Goal: Information Seeking & Learning: Learn about a topic

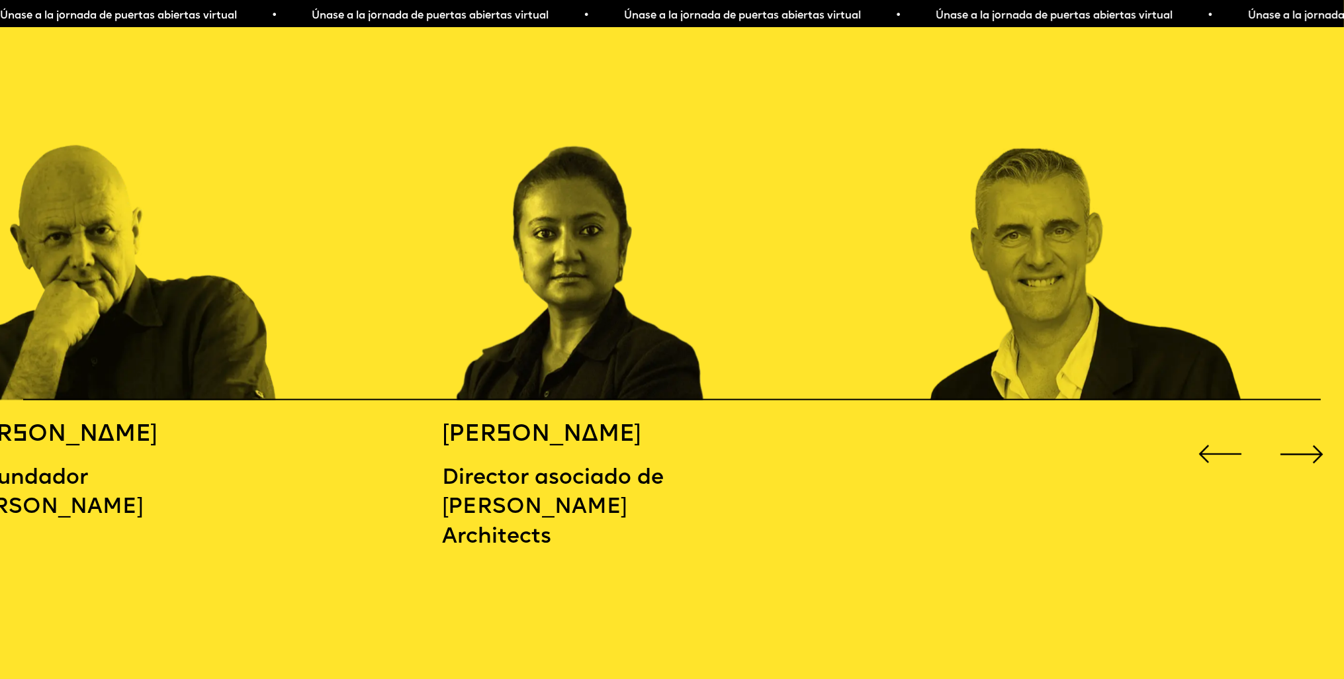
scroll to position [2184, 0]
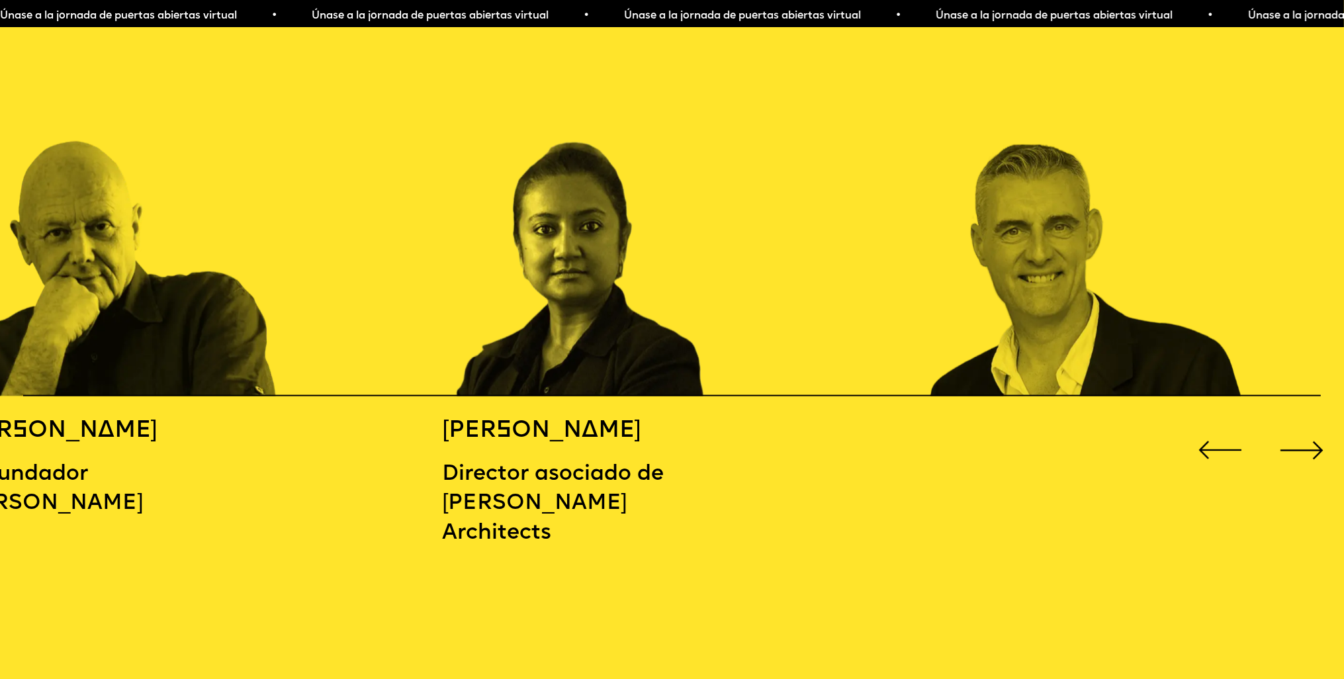
click at [1297, 439] on div "Siguiente diapositiva" at bounding box center [1303, 451] width 54 height 54
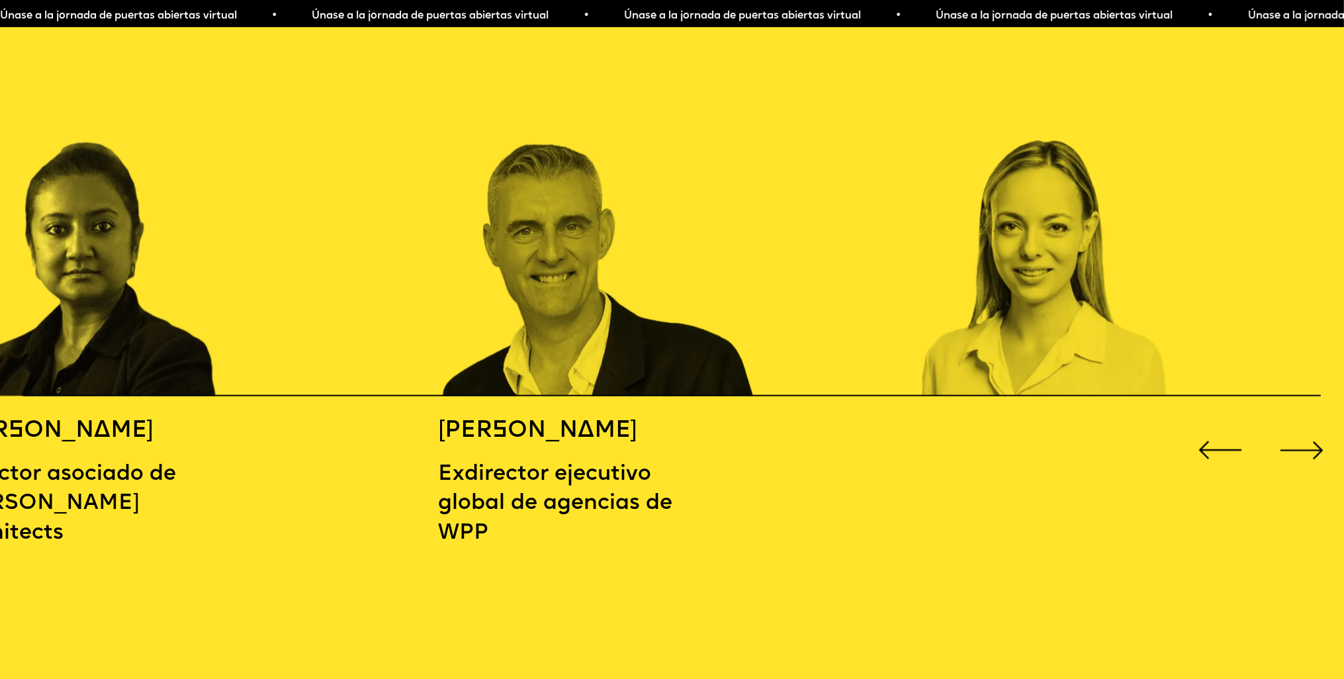
click at [1301, 442] on div "Siguiente diapositiva" at bounding box center [1303, 451] width 54 height 54
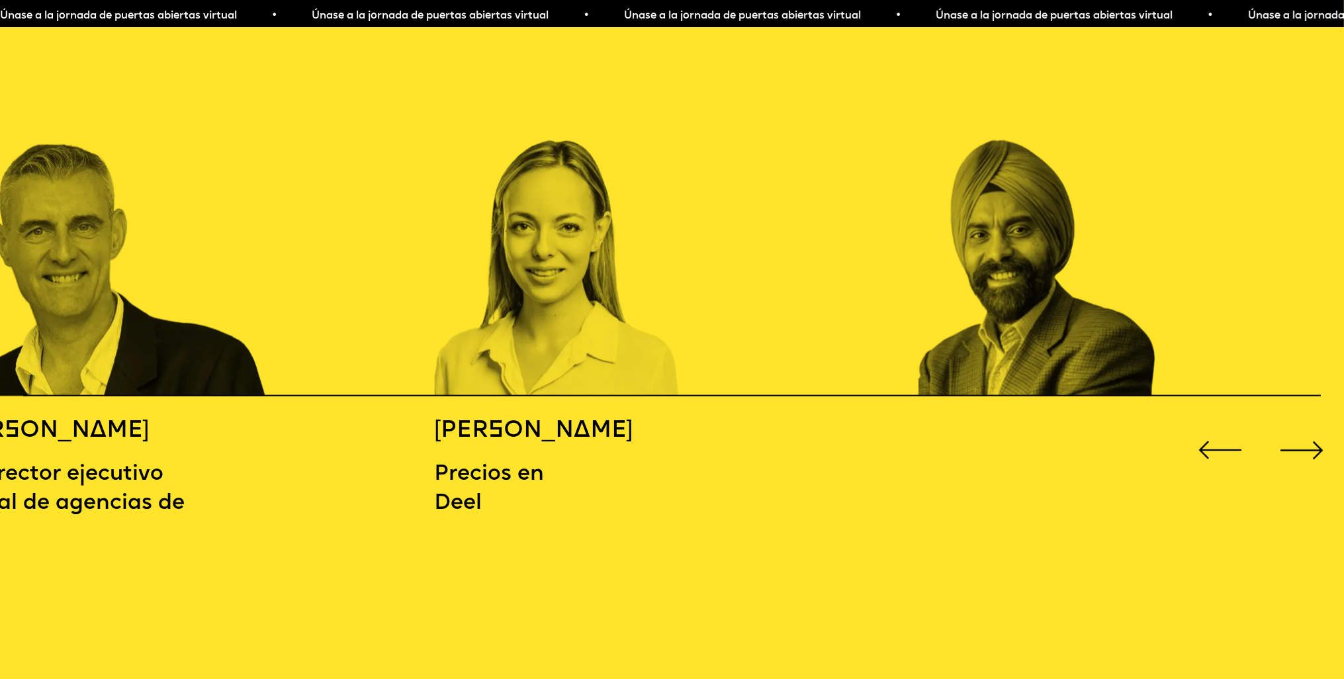
click at [1313, 437] on div "Siguiente diapositiva" at bounding box center [1303, 451] width 54 height 54
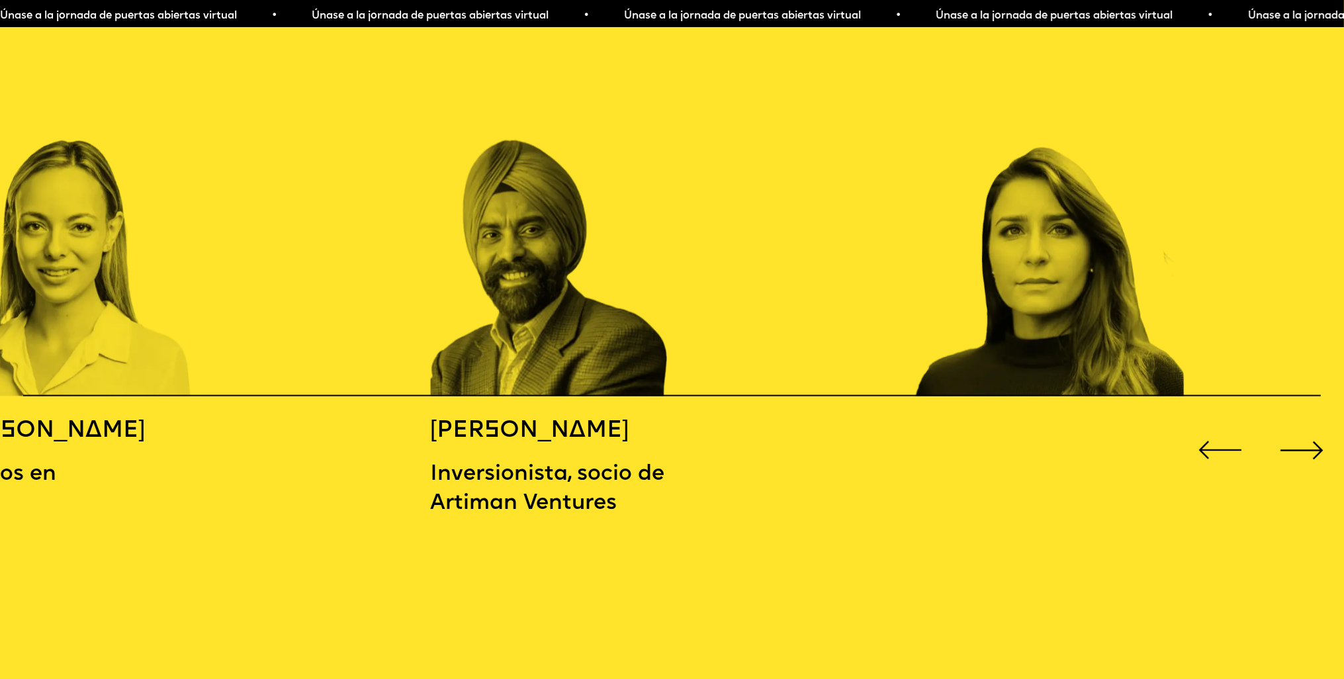
click at [1325, 437] on div "Siguiente diapositiva" at bounding box center [1303, 451] width 54 height 54
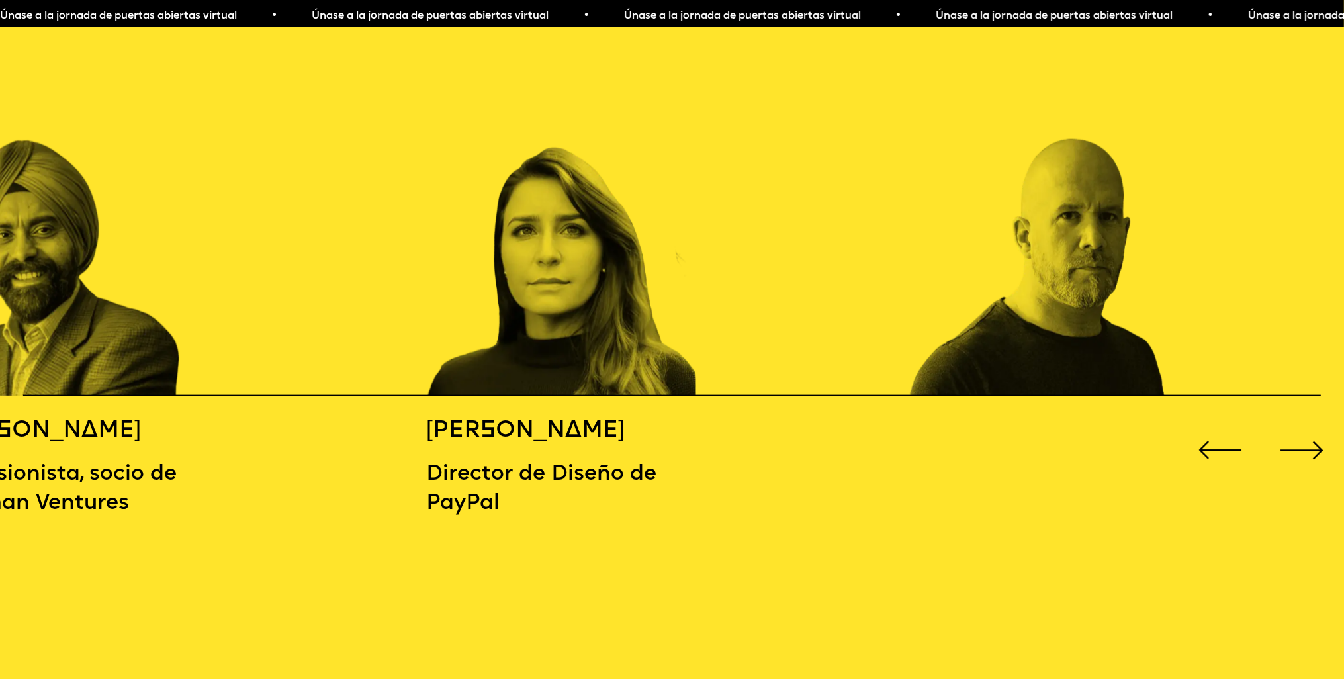
click at [1295, 435] on div "Siguiente diapositiva" at bounding box center [1303, 451] width 54 height 54
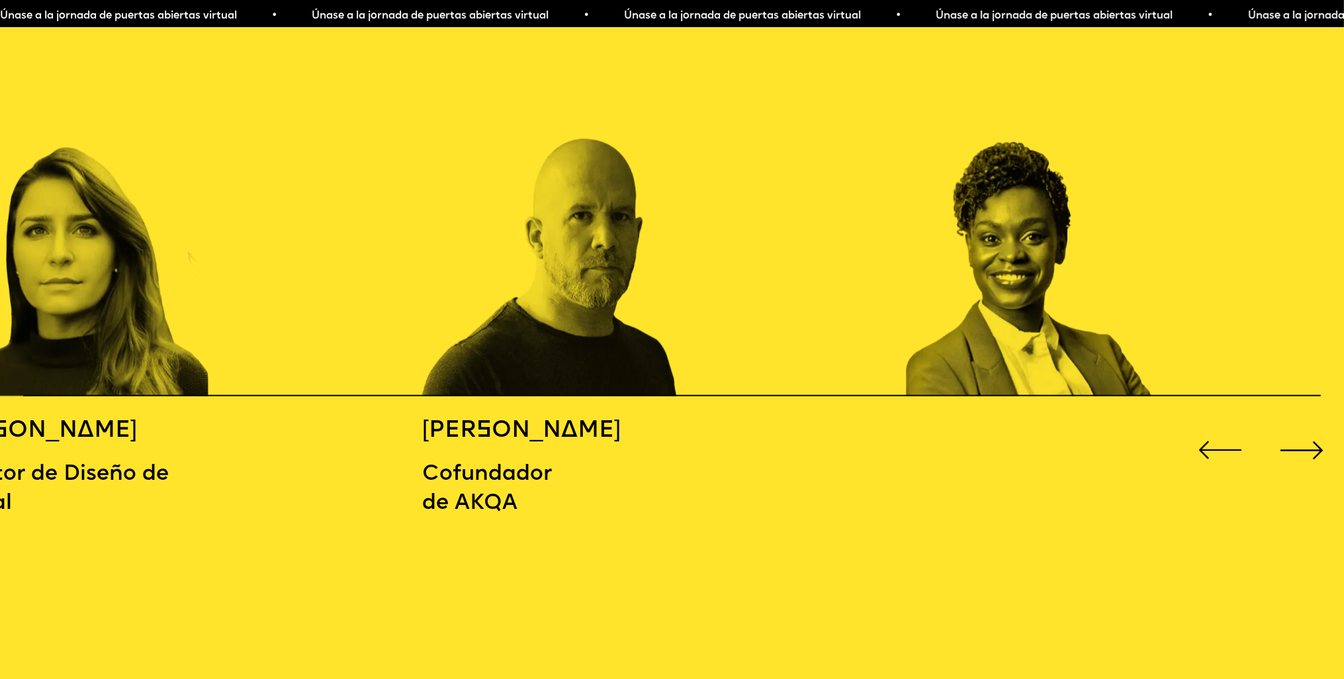
click at [1305, 449] on div "Siguiente diapositiva" at bounding box center [1303, 451] width 54 height 54
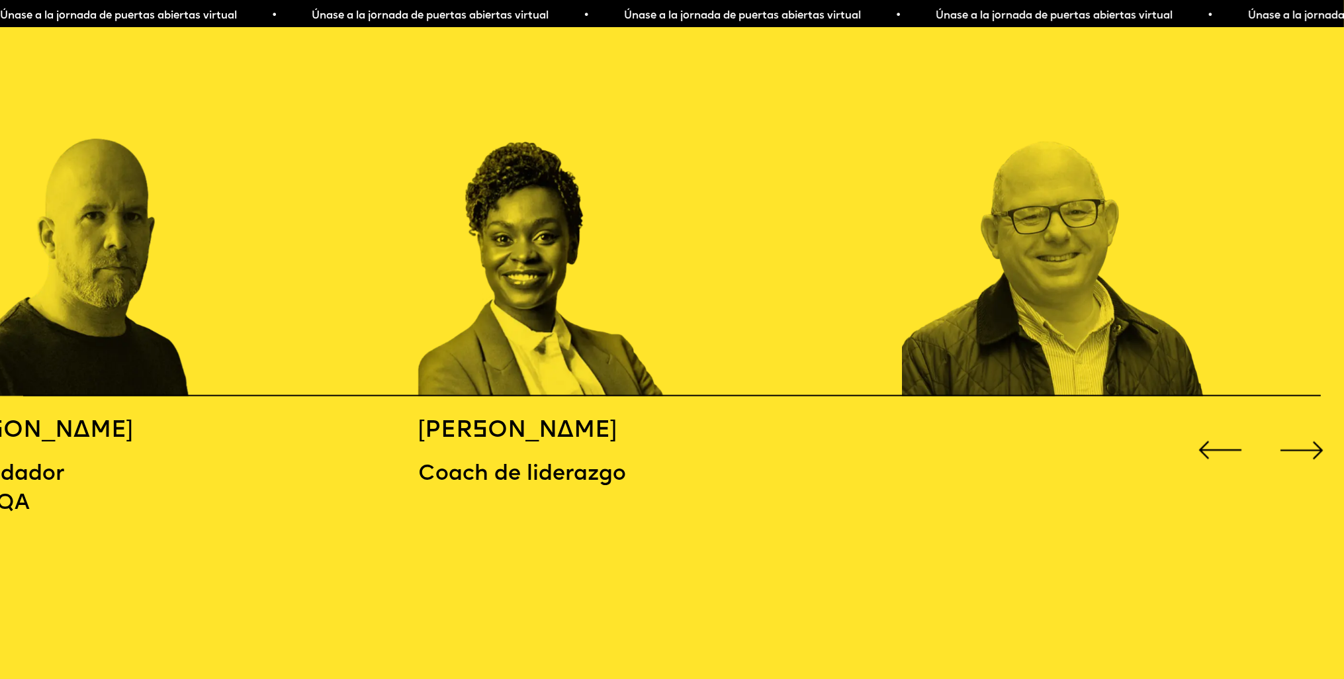
click at [1299, 444] on div "Siguiente diapositiva" at bounding box center [1303, 451] width 54 height 54
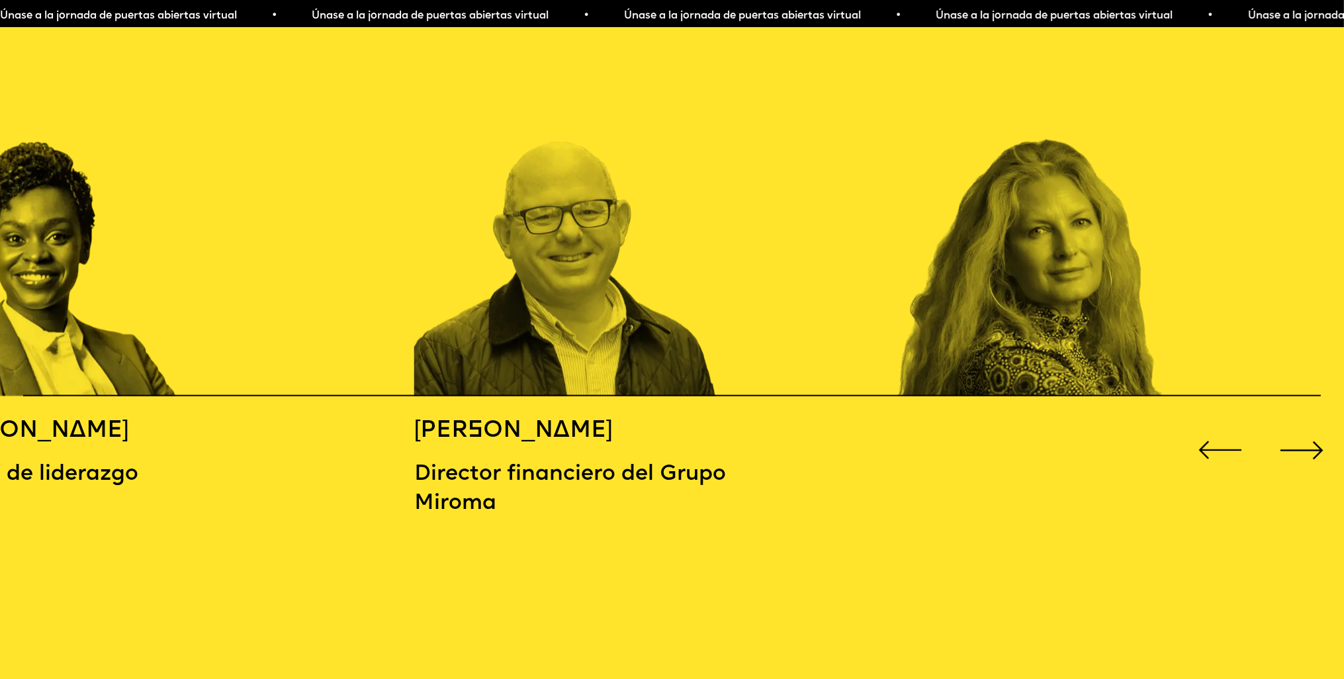
click at [1290, 424] on div "Siguiente diapositiva" at bounding box center [1303, 451] width 54 height 54
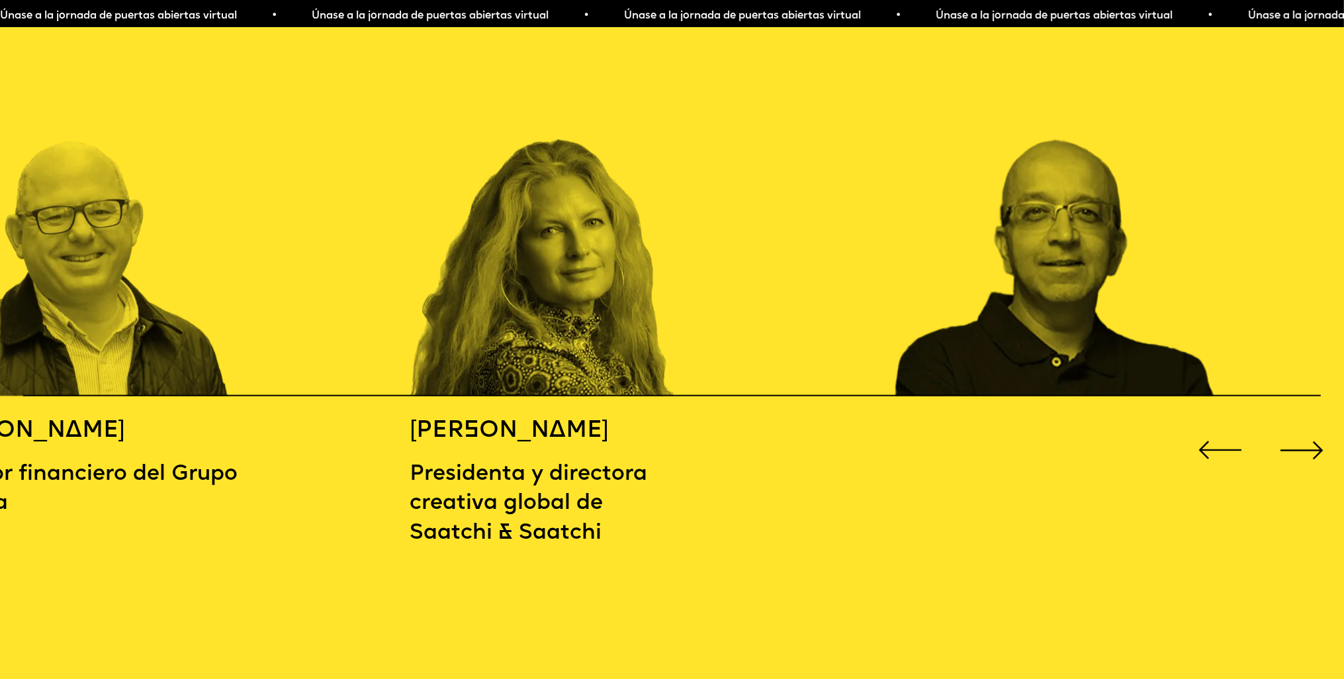
click at [1297, 431] on div "Siguiente diapositiva" at bounding box center [1303, 451] width 54 height 54
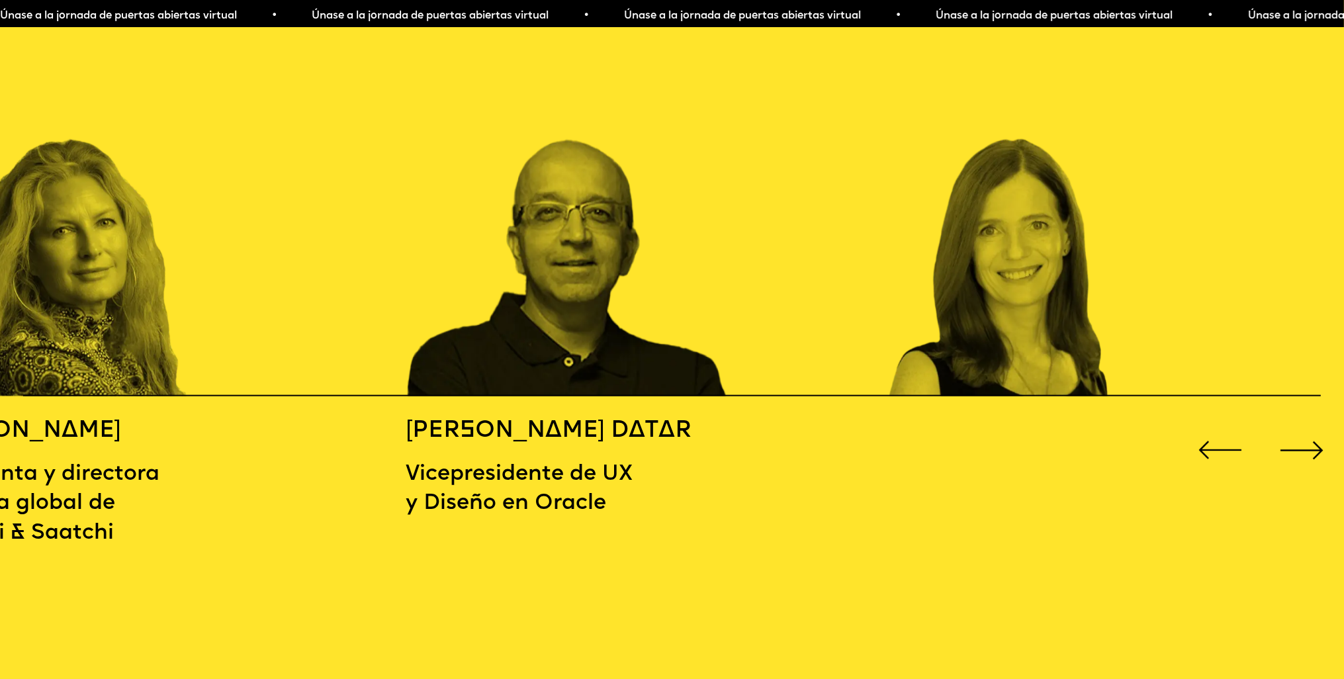
click at [1305, 441] on div "Siguiente diapositiva" at bounding box center [1303, 451] width 54 height 54
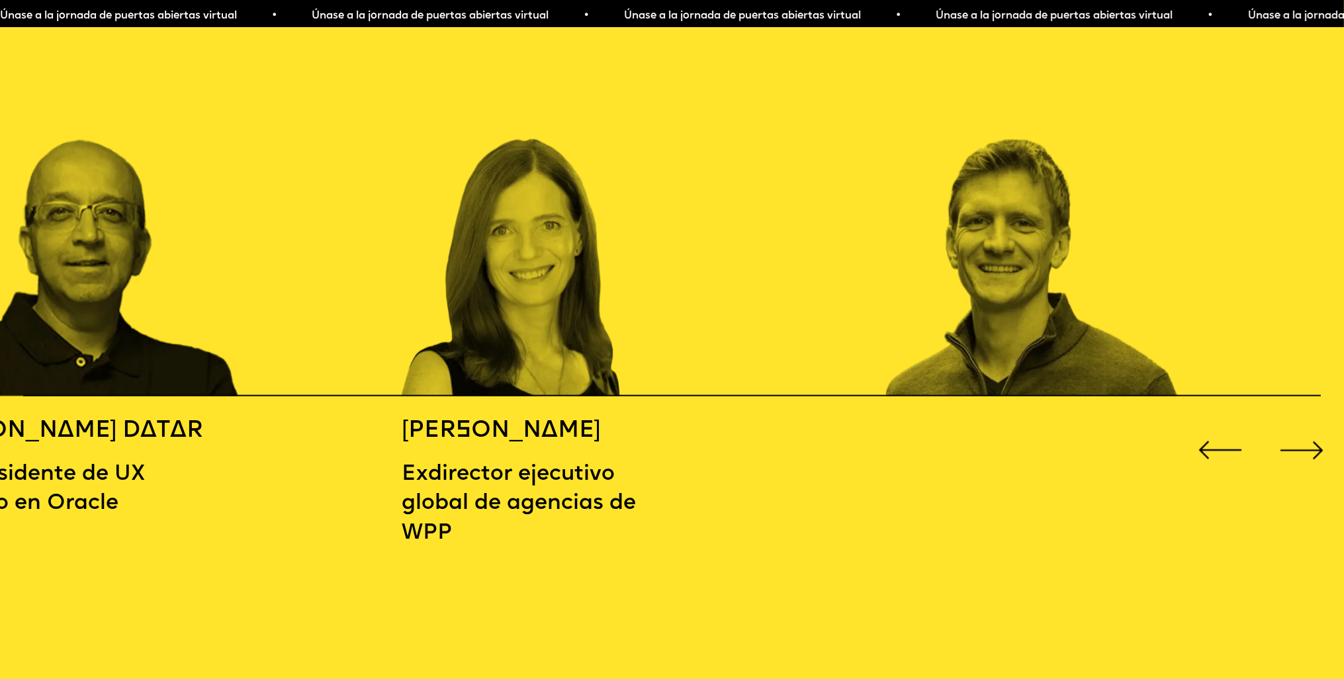
click at [1298, 451] on div "Siguiente diapositiva" at bounding box center [1303, 451] width 54 height 54
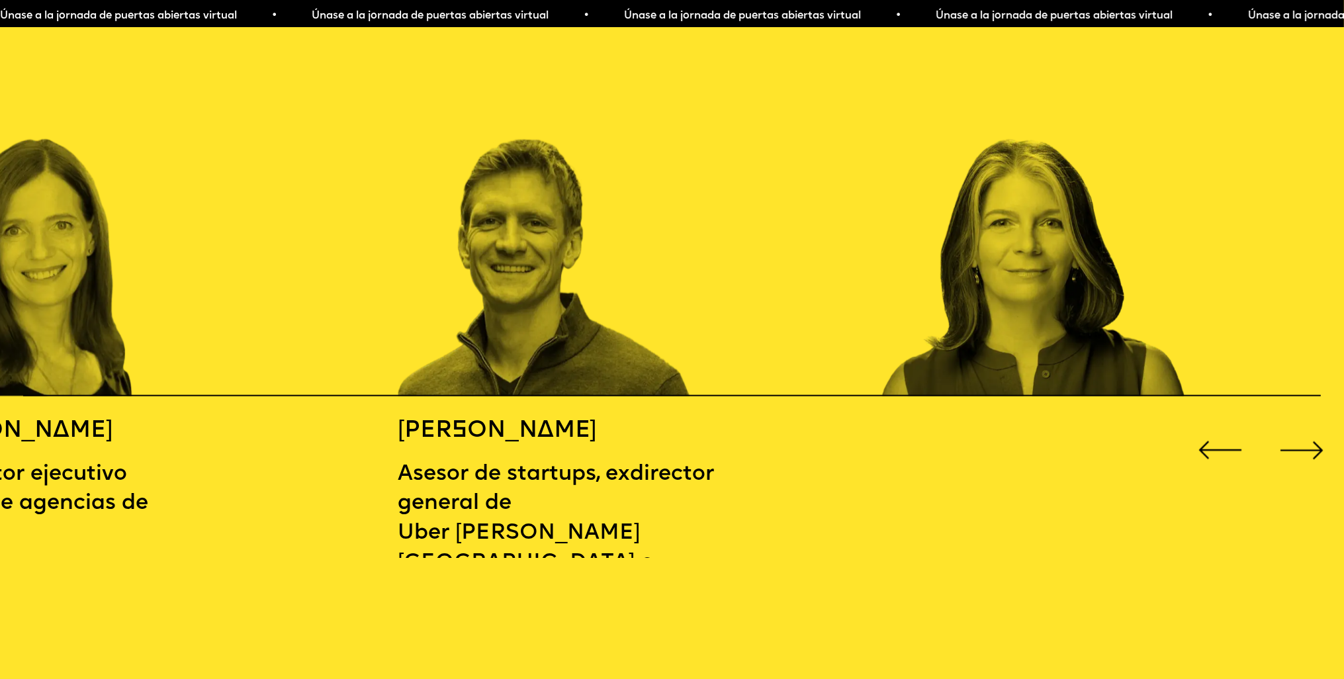
click at [1307, 441] on div "Siguiente diapositiva" at bounding box center [1303, 451] width 54 height 54
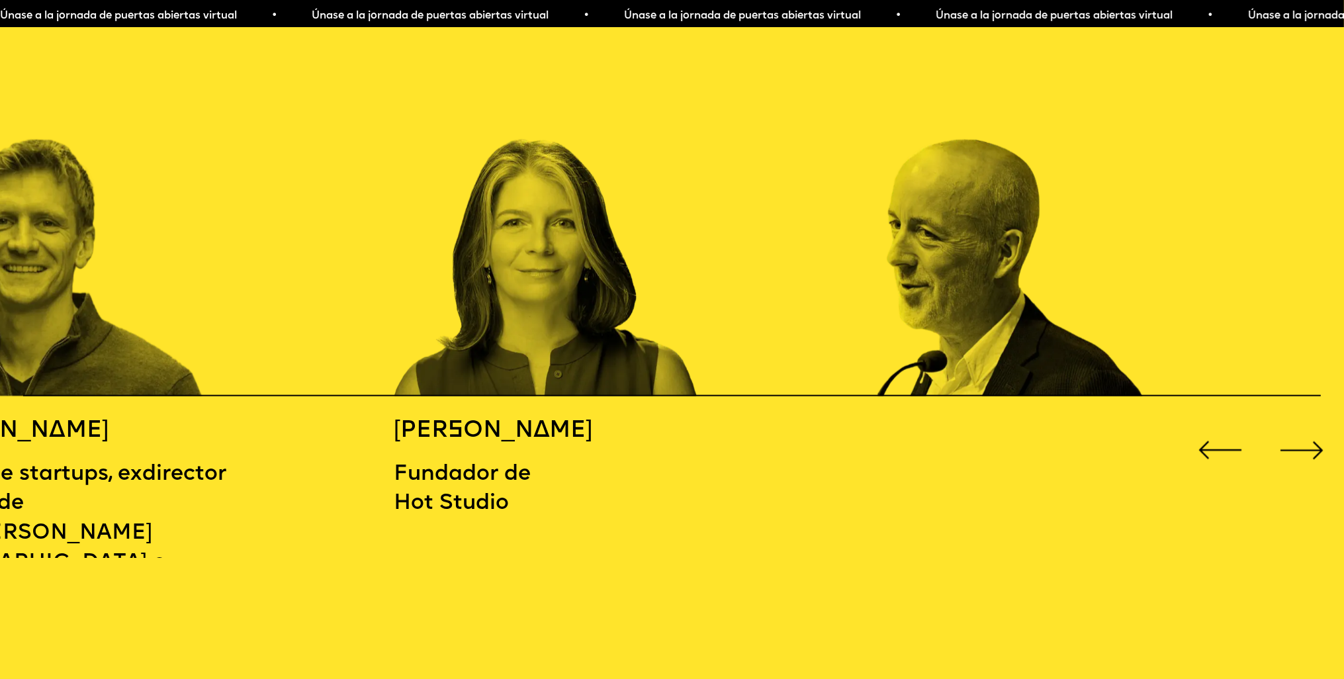
click at [1301, 436] on div "Siguiente diapositiva" at bounding box center [1303, 451] width 54 height 54
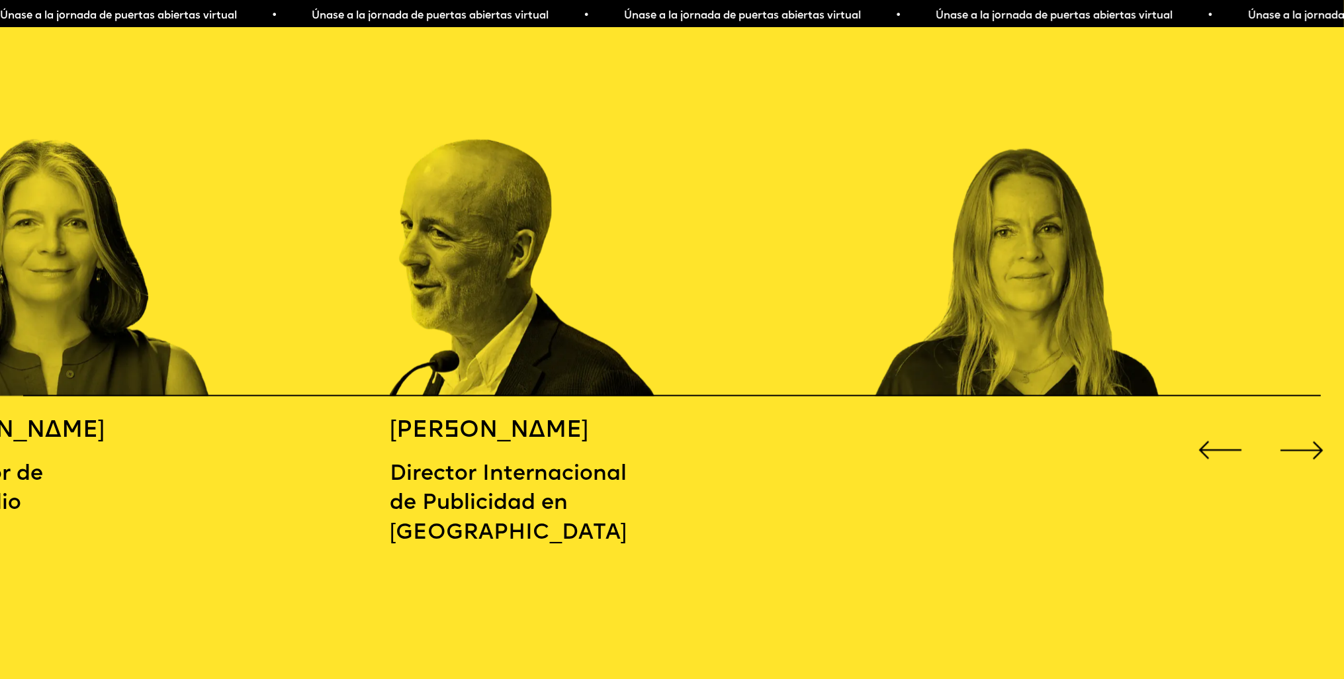
click at [1297, 437] on div "Siguiente diapositiva" at bounding box center [1303, 451] width 54 height 54
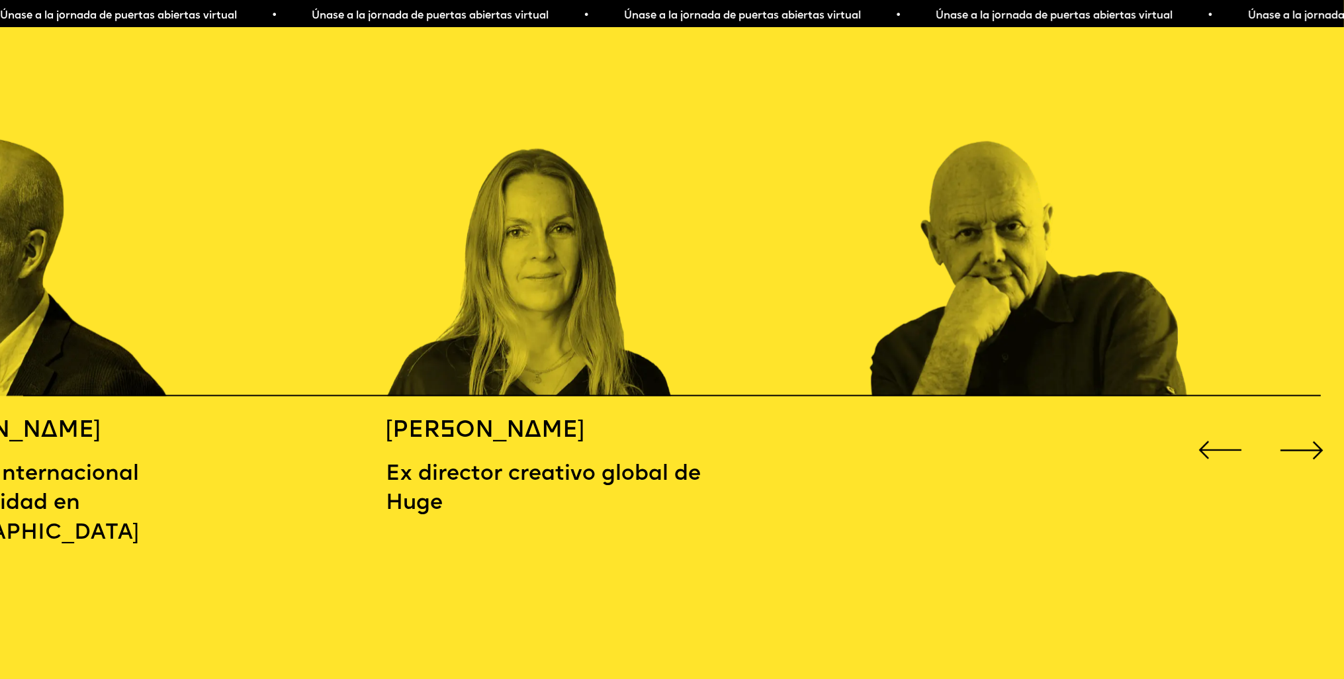
click at [1290, 440] on div "Siguiente diapositiva" at bounding box center [1303, 451] width 54 height 54
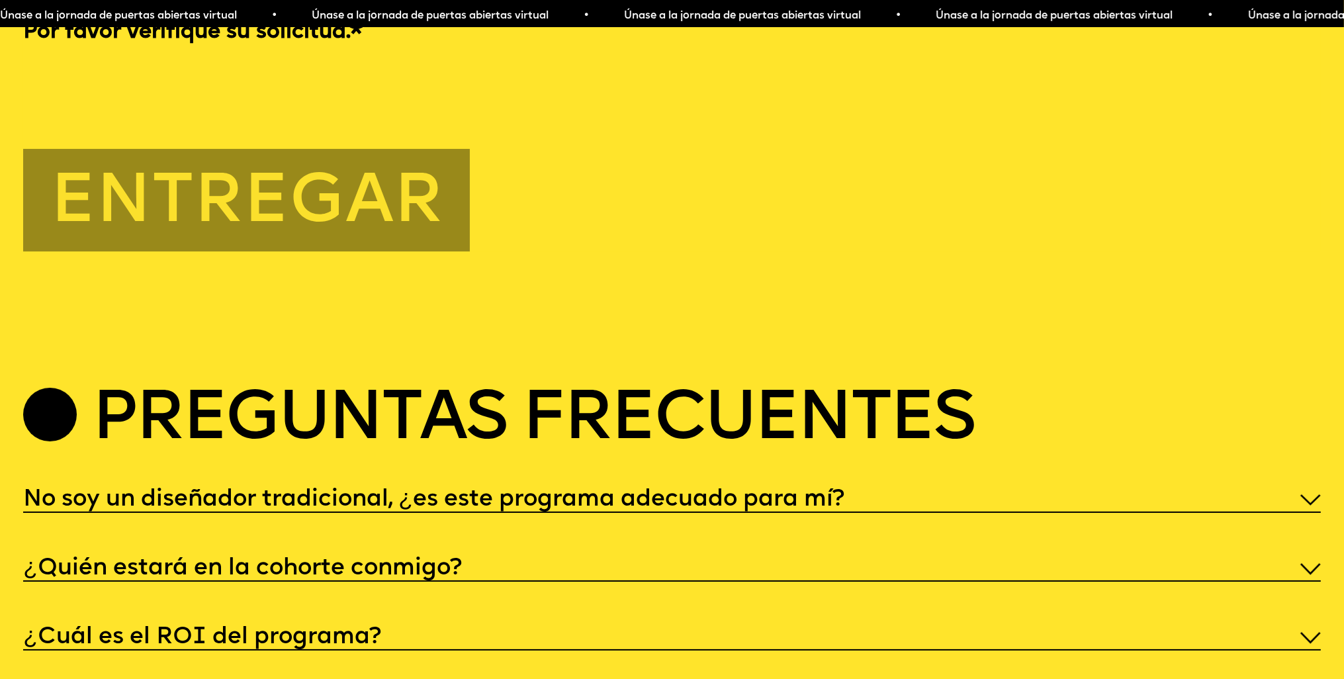
scroll to position [6950, 0]
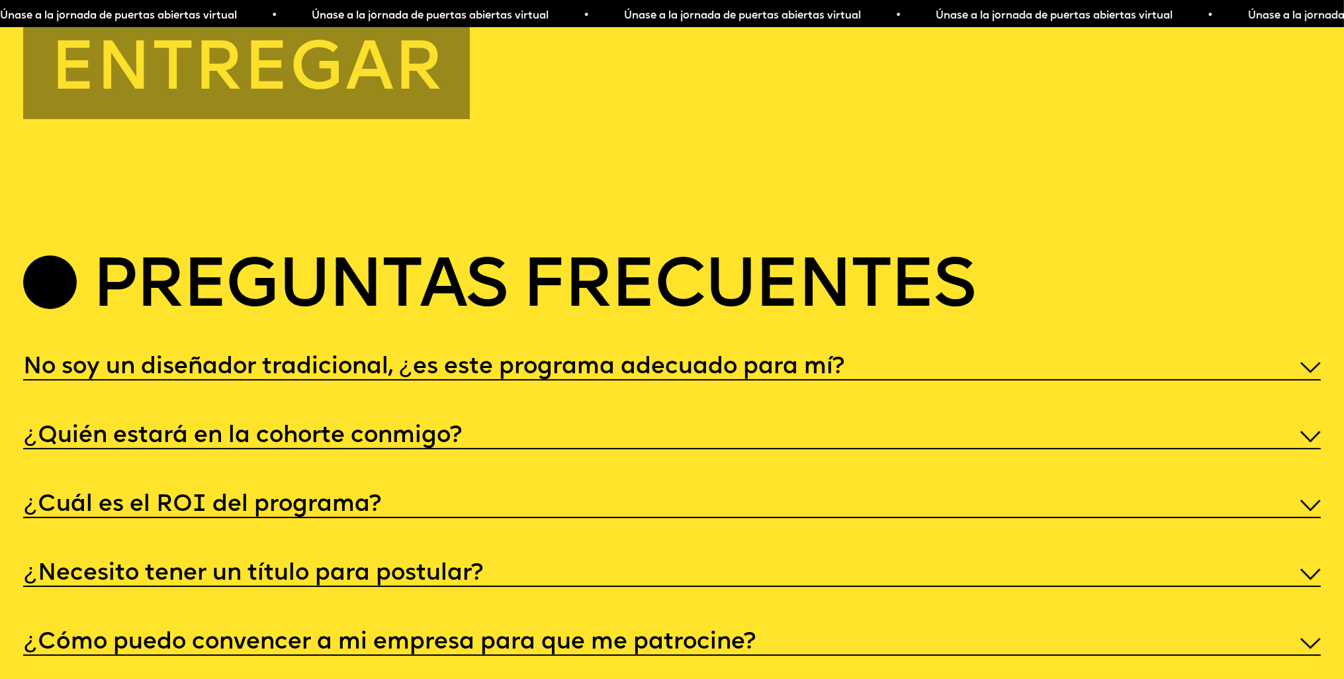
click at [1300, 381] on div "No soy un diseñador tradicional, ¿es este programa adecuado para mí?" at bounding box center [672, 366] width 1298 height 28
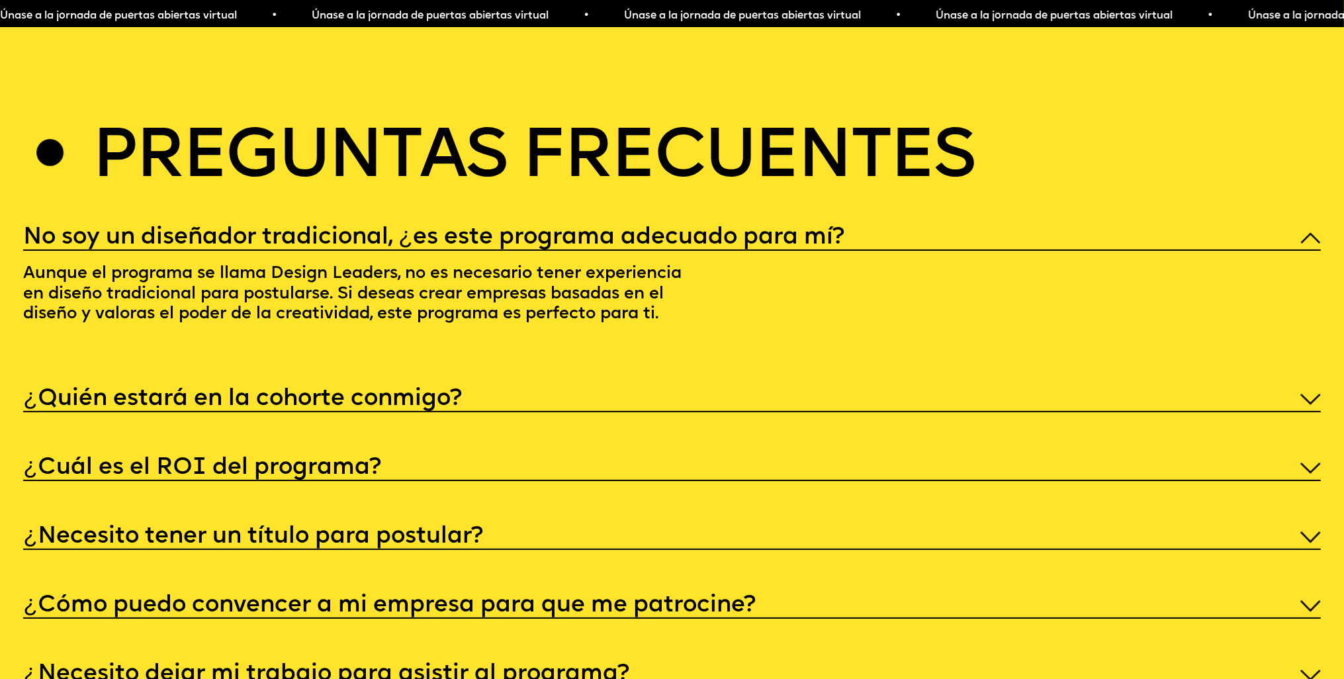
scroll to position [7083, 0]
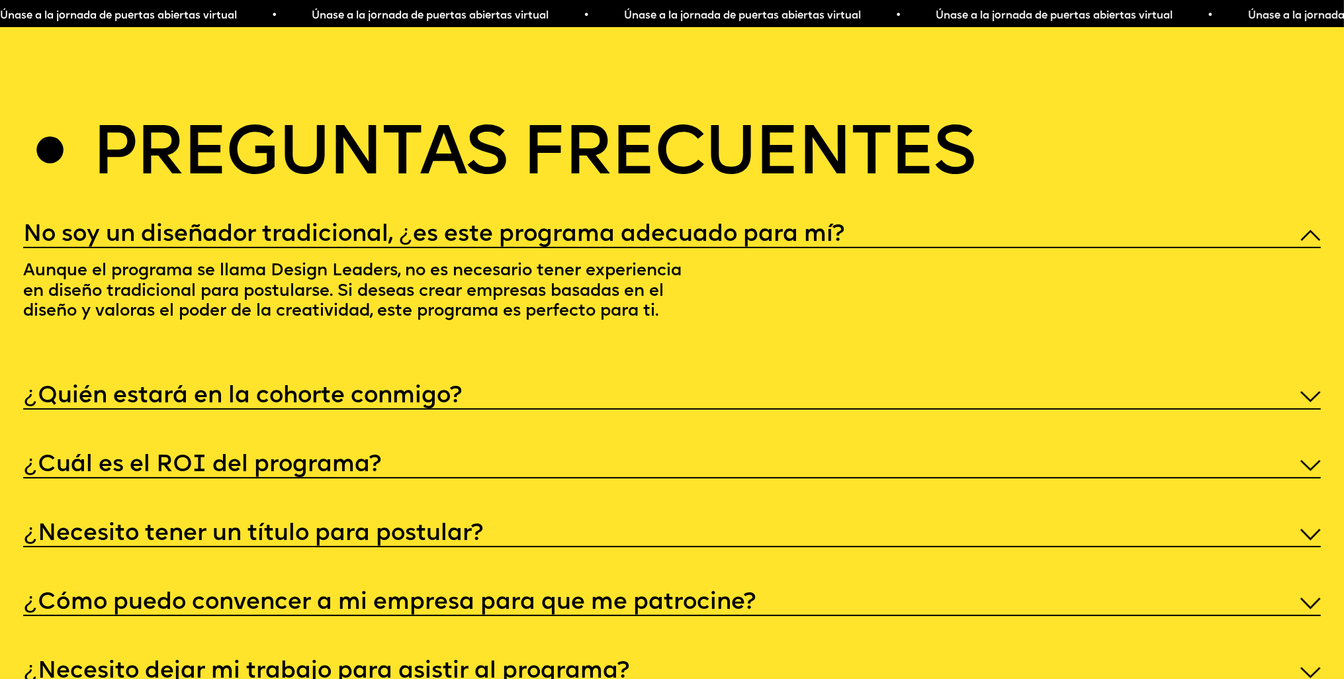
click at [1307, 402] on img at bounding box center [1311, 396] width 20 height 11
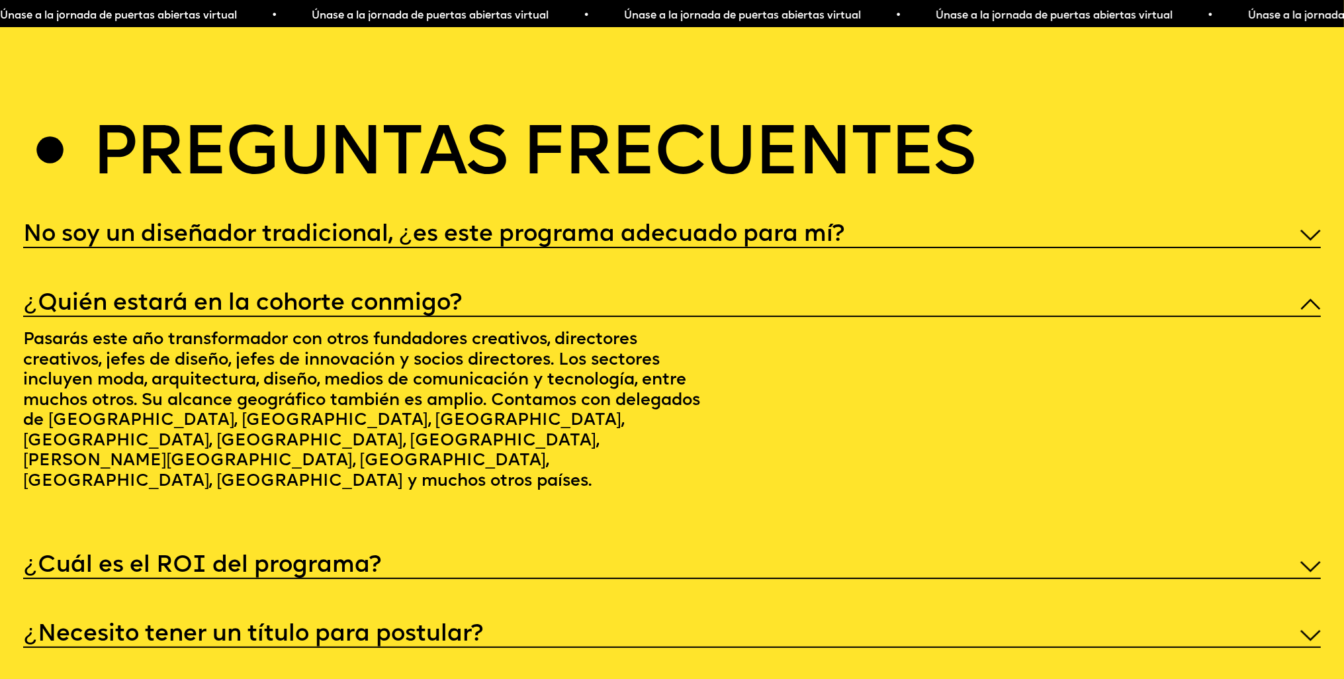
scroll to position [7149, 0]
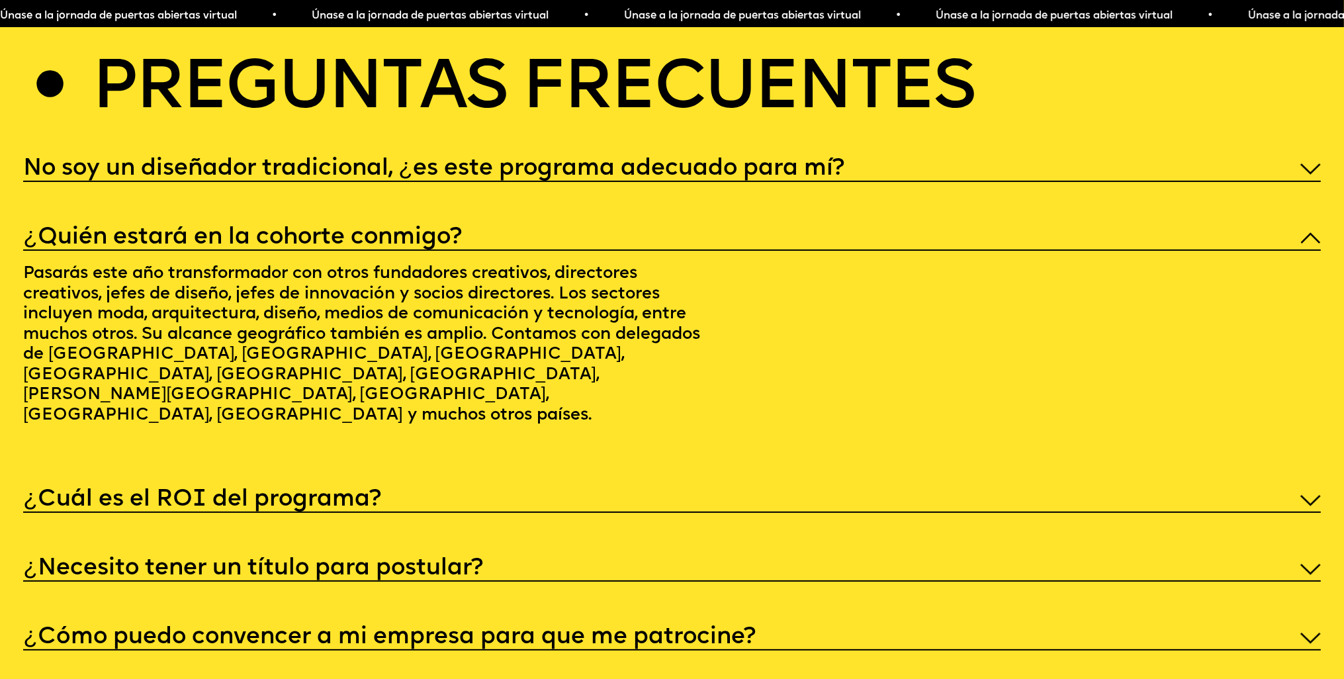
click at [1311, 498] on div "¿Cuál es el ROI del programa?" at bounding box center [672, 499] width 1298 height 28
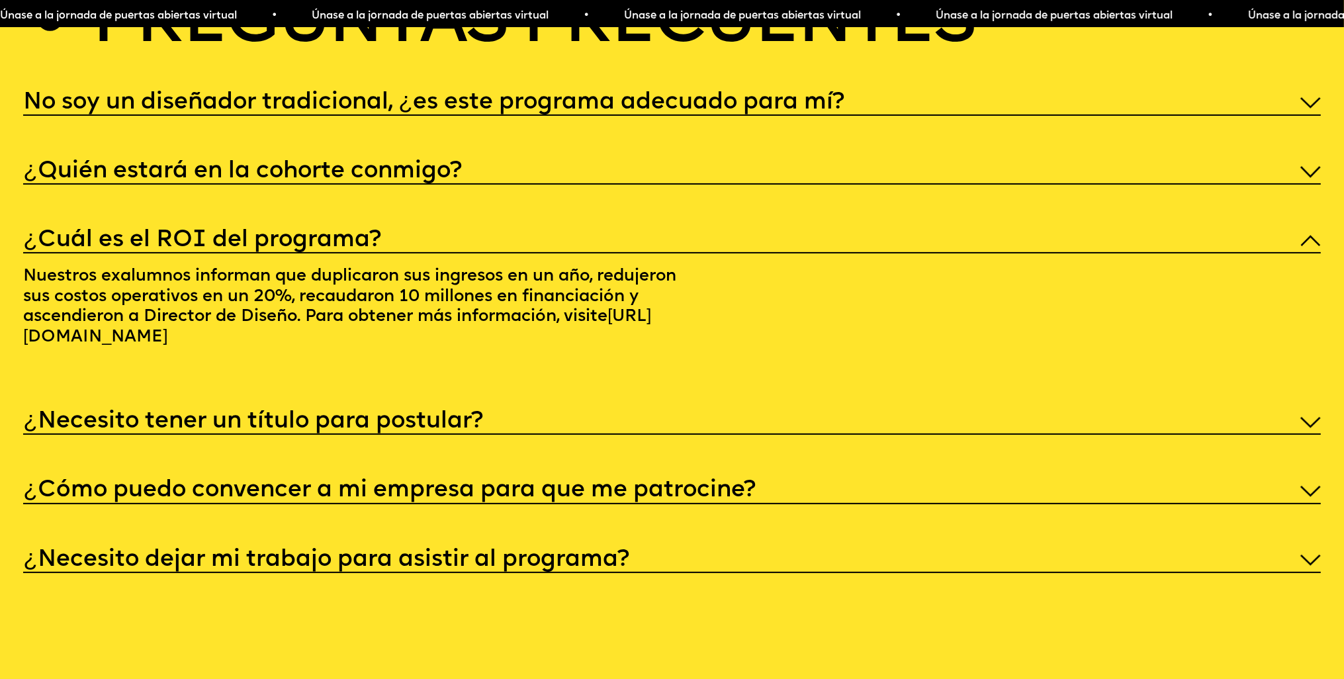
scroll to position [7281, 0]
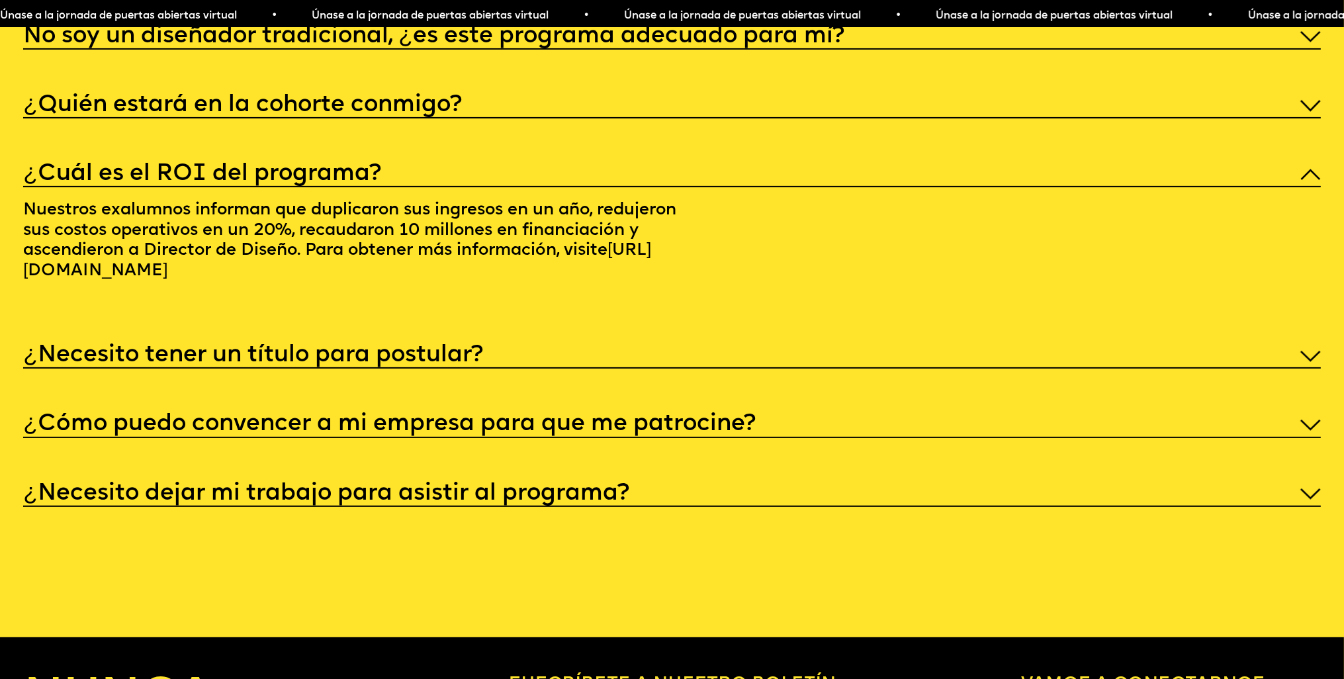
click at [1308, 362] on img at bounding box center [1311, 356] width 20 height 11
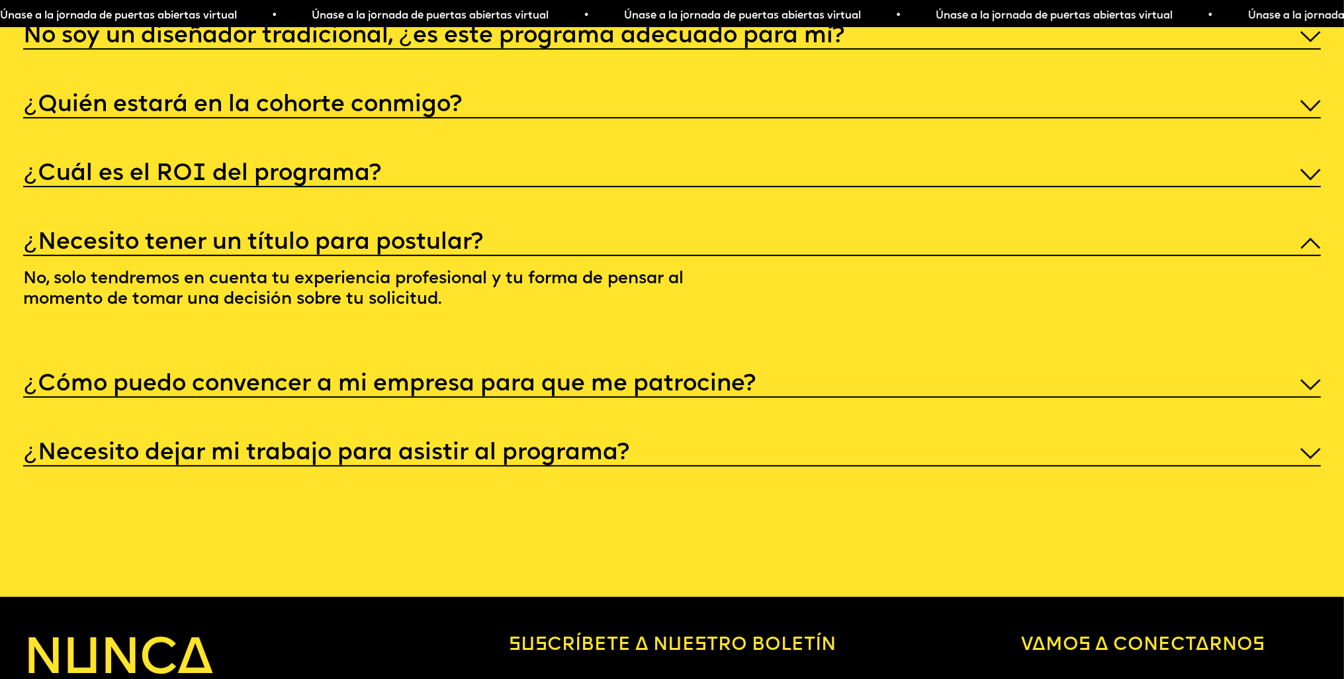
click at [1296, 397] on div "¿Cómo puedo convencer a mi empresa para que me patrocine?" at bounding box center [672, 383] width 1298 height 28
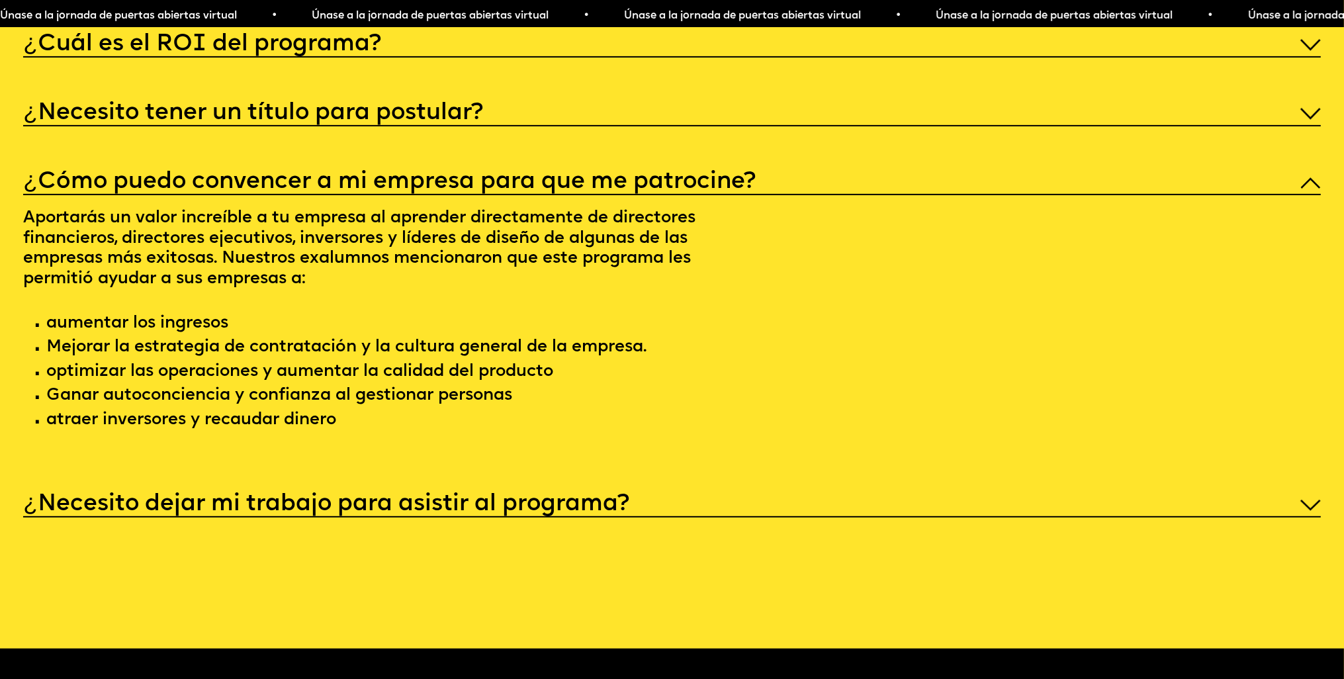
scroll to position [7546, 0]
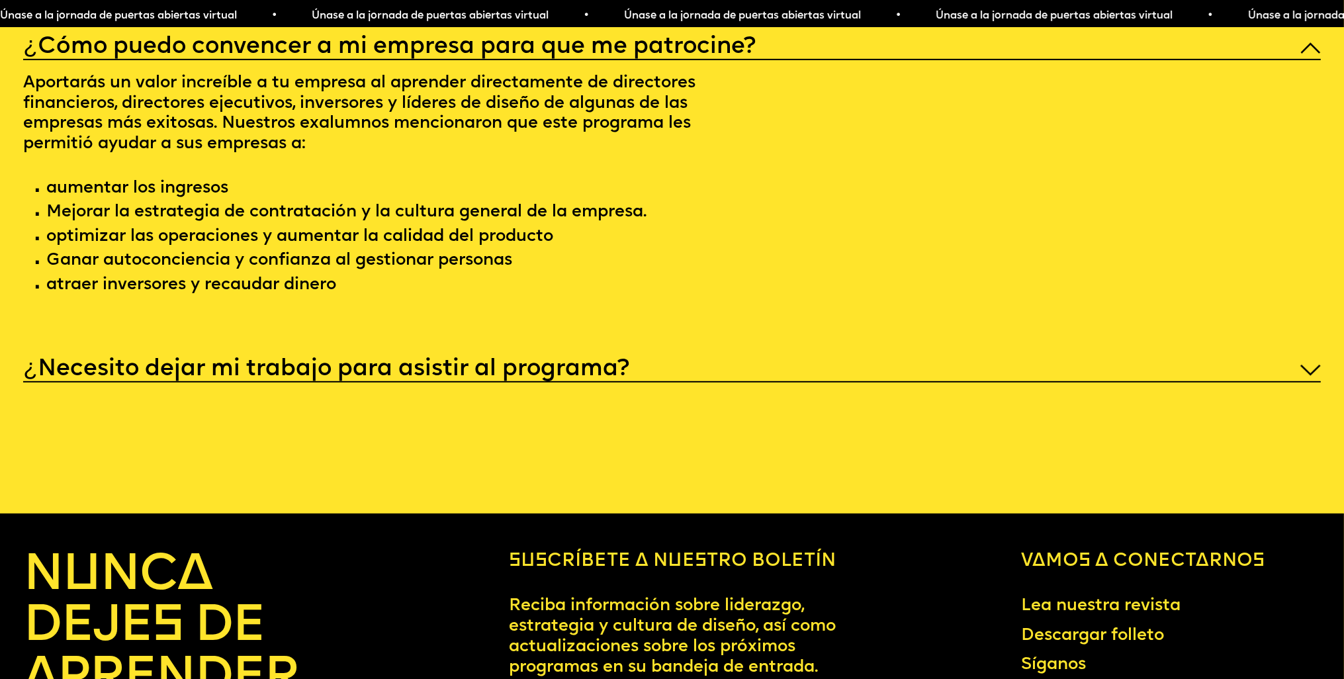
click at [1299, 383] on div "¿Necesito dejar mi trabajo para asistir al programa?" at bounding box center [672, 368] width 1298 height 28
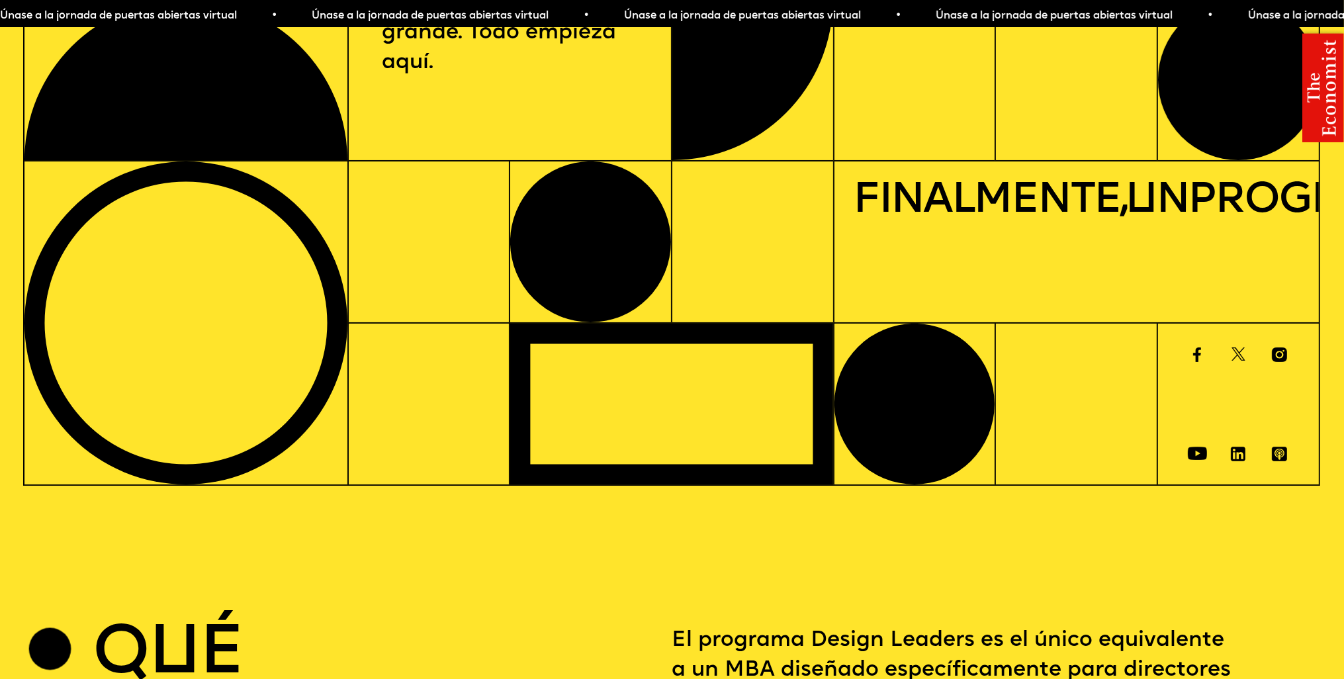
scroll to position [0, 0]
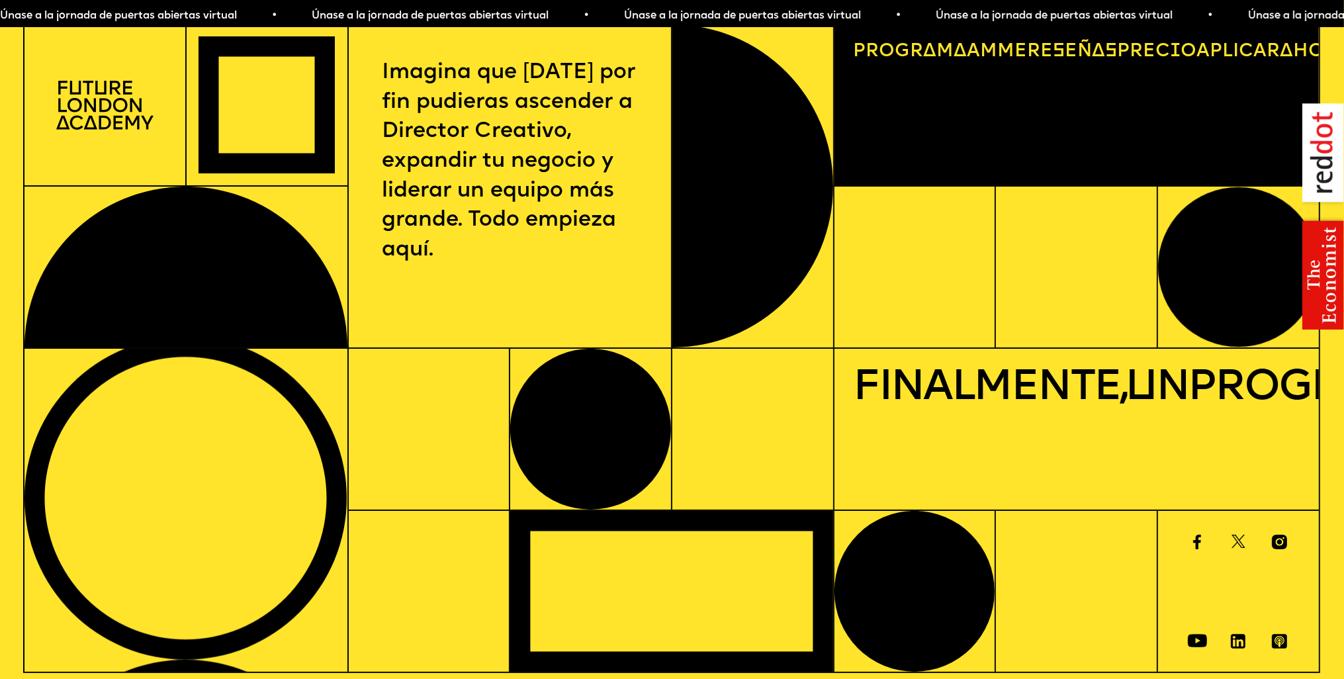
click at [1128, 54] on font "Precio" at bounding box center [1156, 51] width 79 height 19
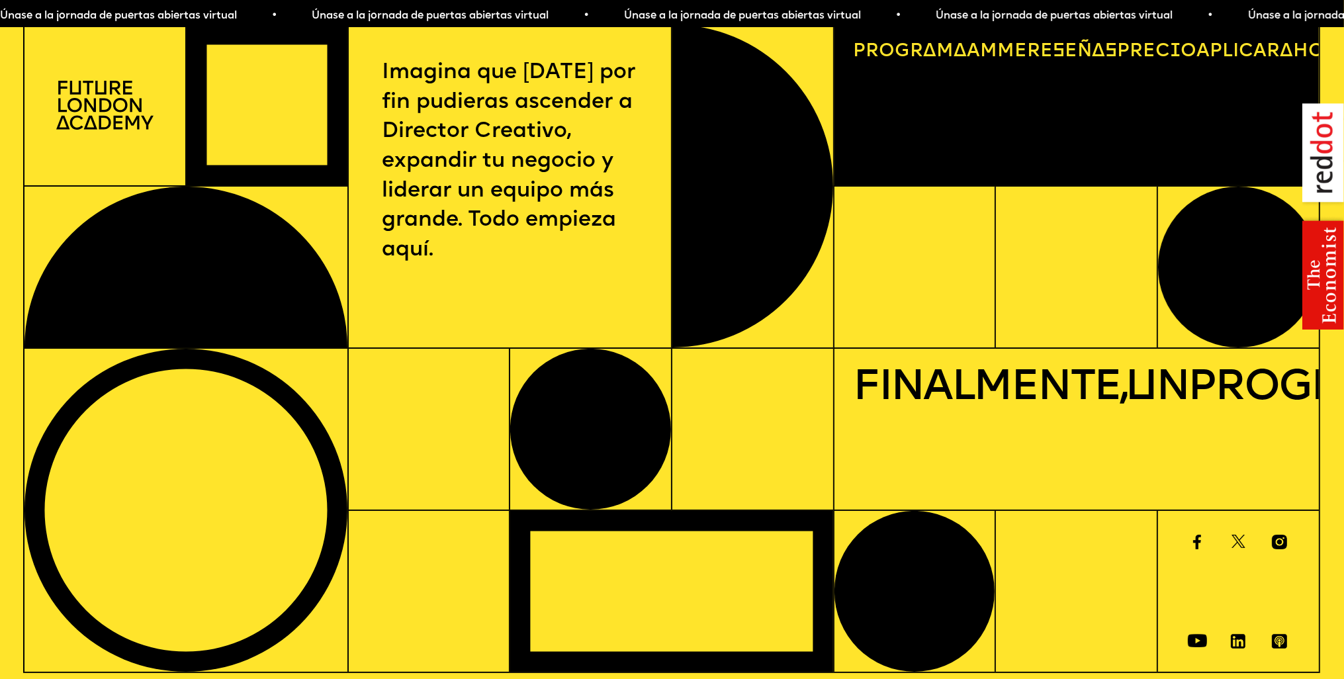
click at [930, 52] on font "Programa" at bounding box center [910, 51] width 114 height 19
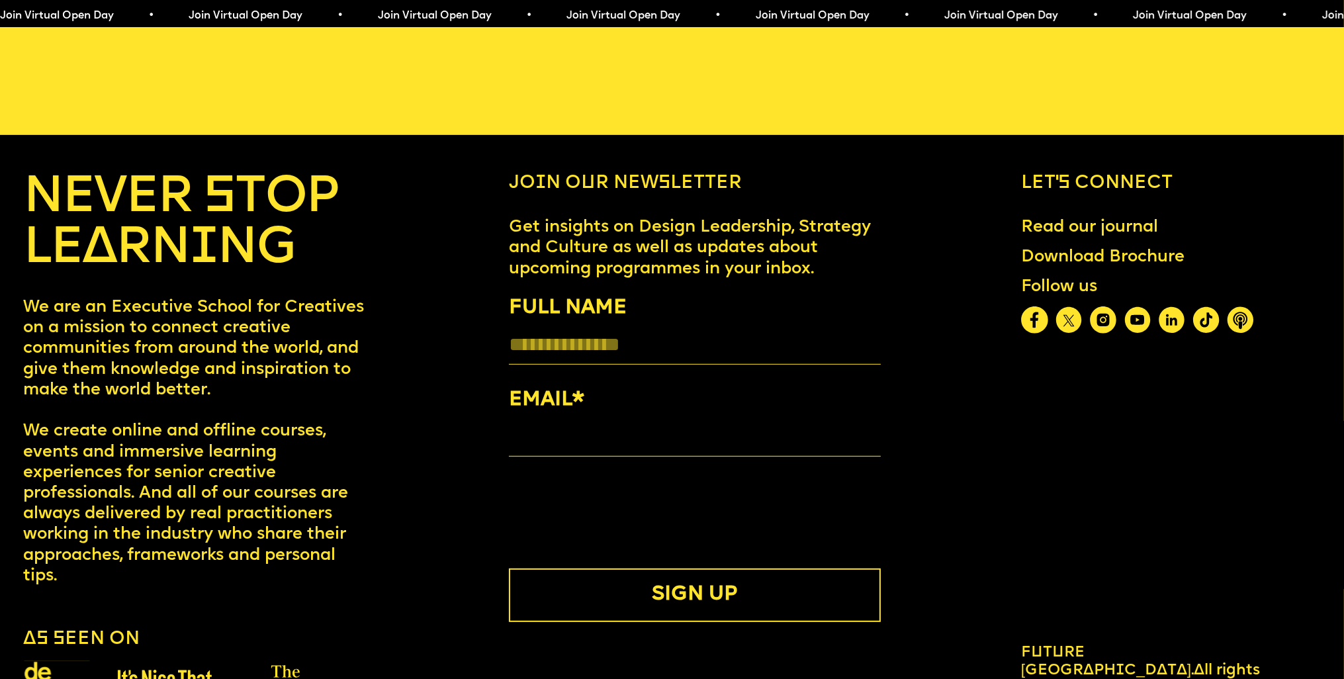
scroll to position [7618, 0]
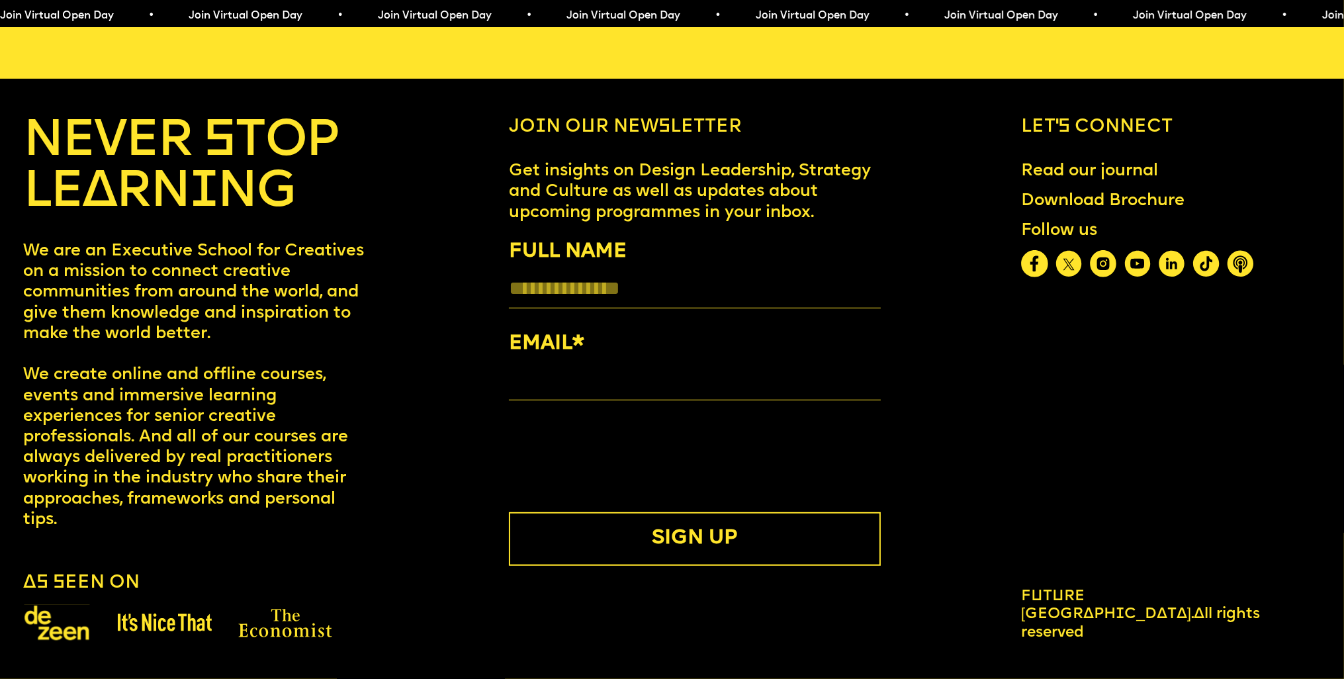
click at [1123, 613] on span "Future [GEOGRAPHIC_DATA]." at bounding box center [1107, 605] width 173 height 33
